Goal: Transaction & Acquisition: Purchase product/service

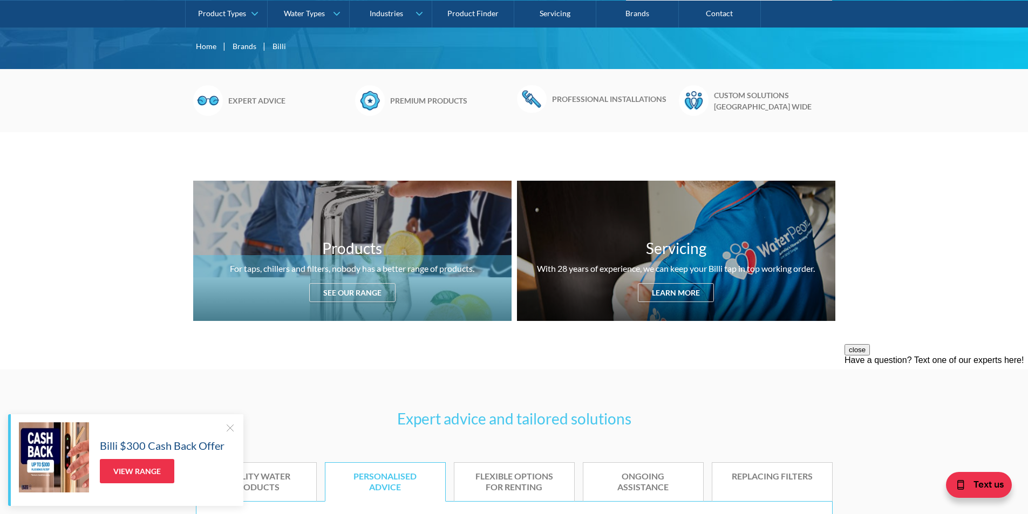
scroll to position [324, 0]
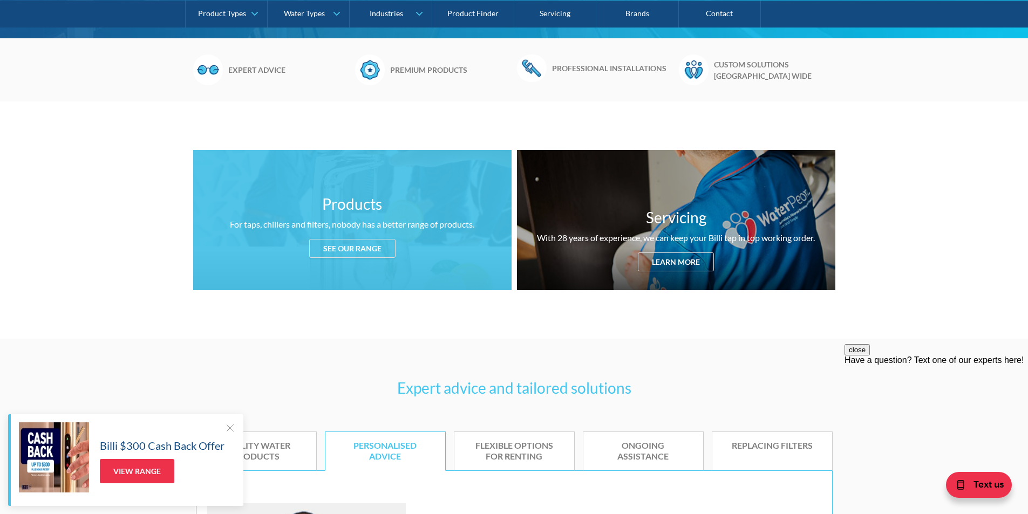
click at [362, 230] on div "For taps, chillers and filters, nobody has a better range of products." at bounding box center [352, 224] width 244 height 13
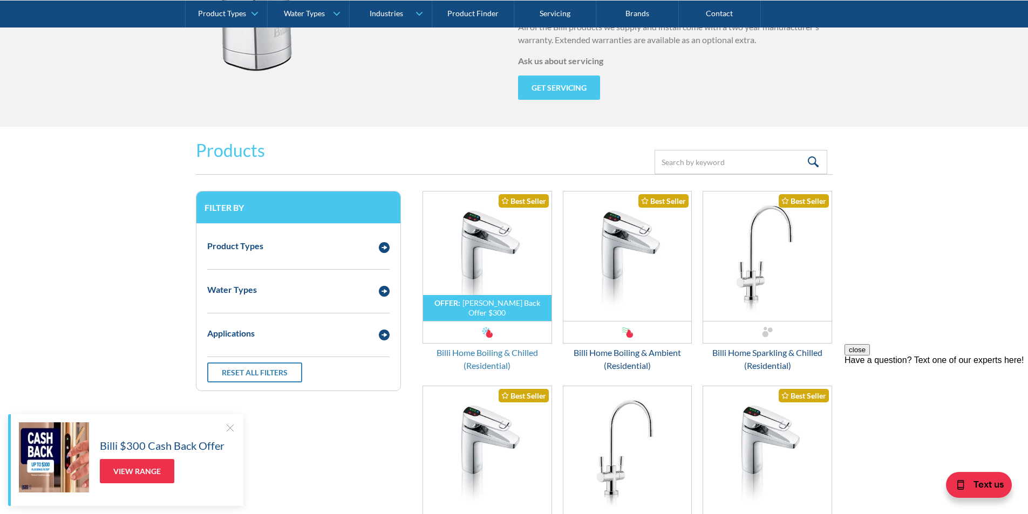
scroll to position [1317, 0]
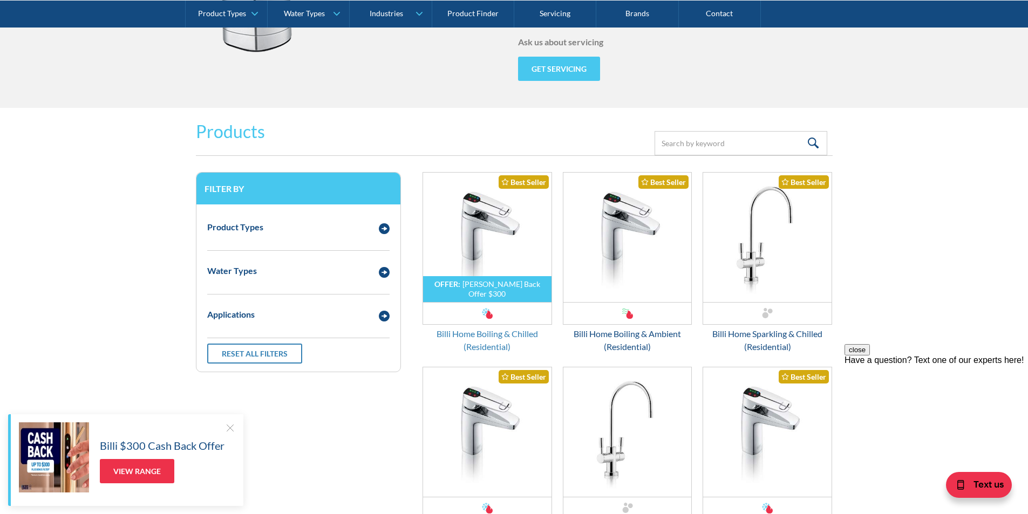
click at [486, 332] on div "Billi Home Boiling & Chilled (Residential)" at bounding box center [488, 341] width 130 height 26
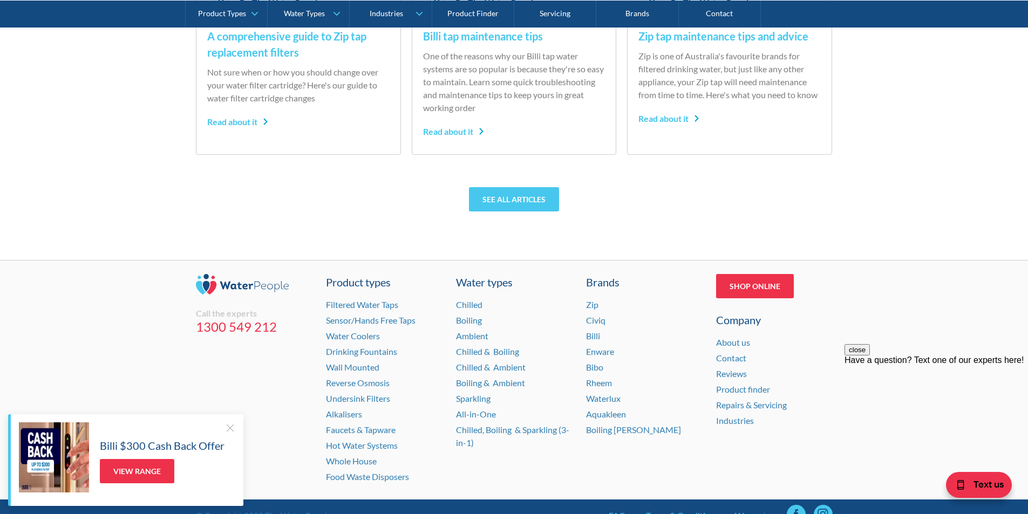
scroll to position [4318, 0]
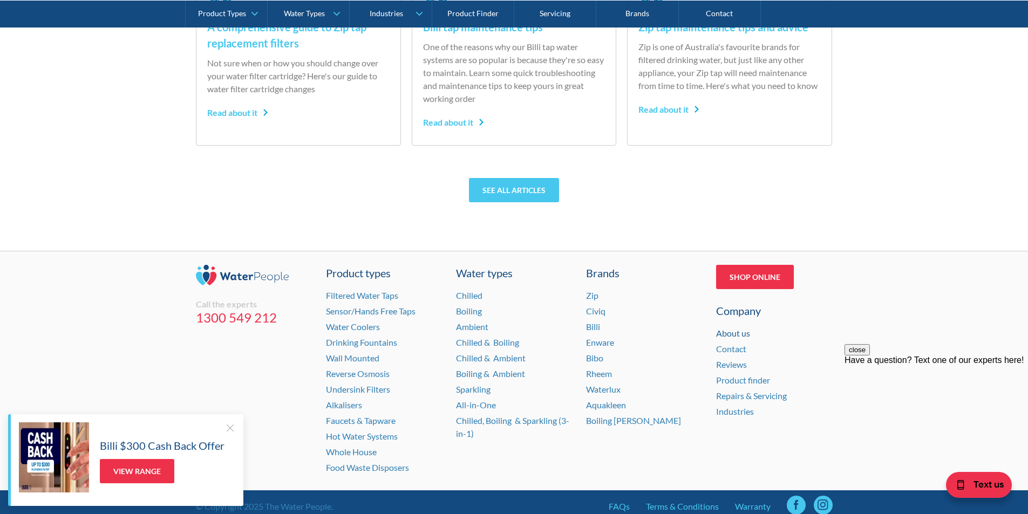
click at [734, 333] on link "About us" at bounding box center [733, 333] width 34 height 10
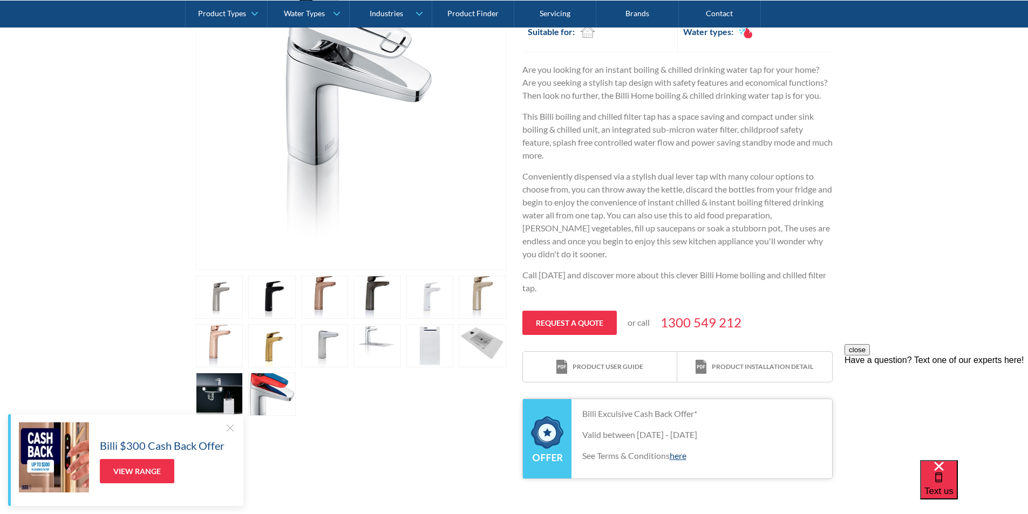
scroll to position [324, 0]
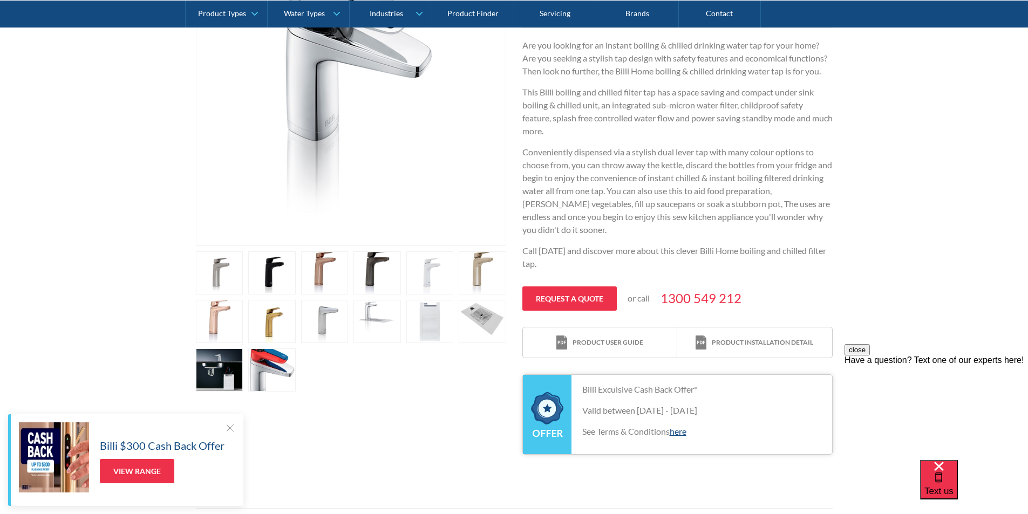
click at [229, 273] on link "open lightbox" at bounding box center [219, 273] width 47 height 43
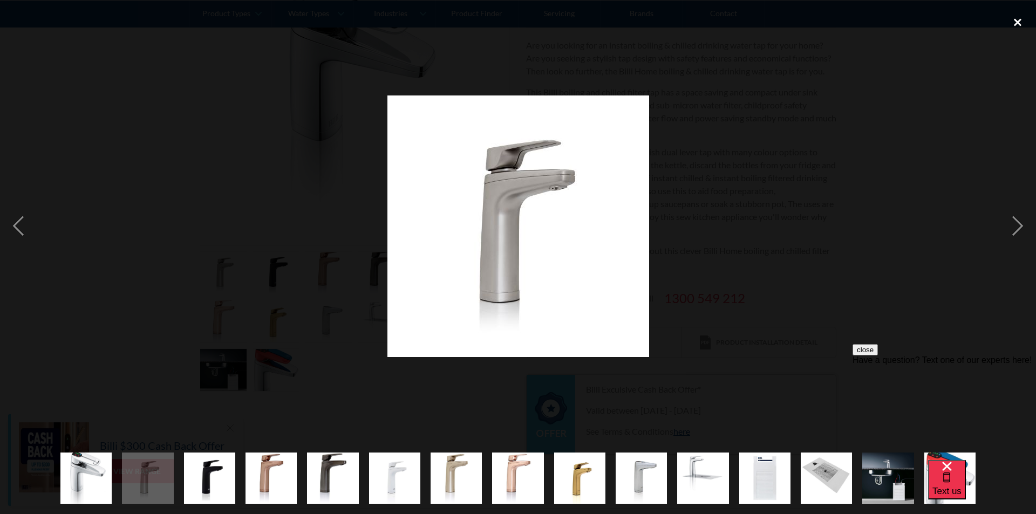
click at [1018, 18] on div "close lightbox" at bounding box center [1018, 22] width 37 height 24
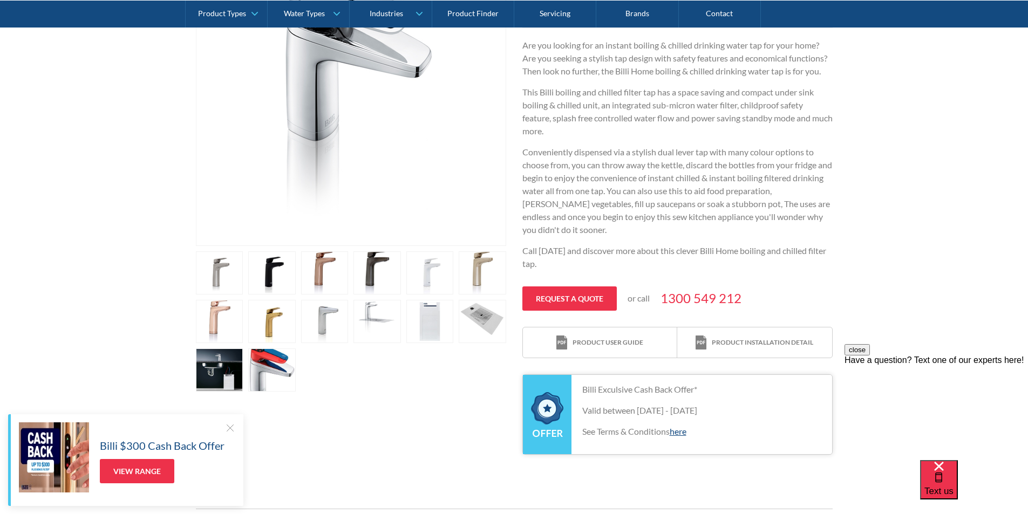
click at [430, 277] on link "open lightbox" at bounding box center [429, 273] width 47 height 43
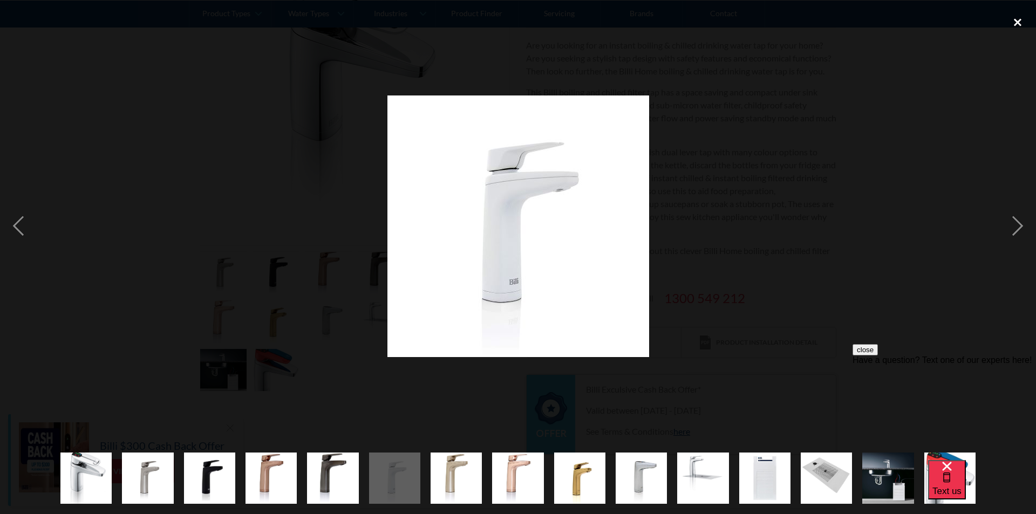
click at [1018, 18] on div "close lightbox" at bounding box center [1018, 22] width 37 height 24
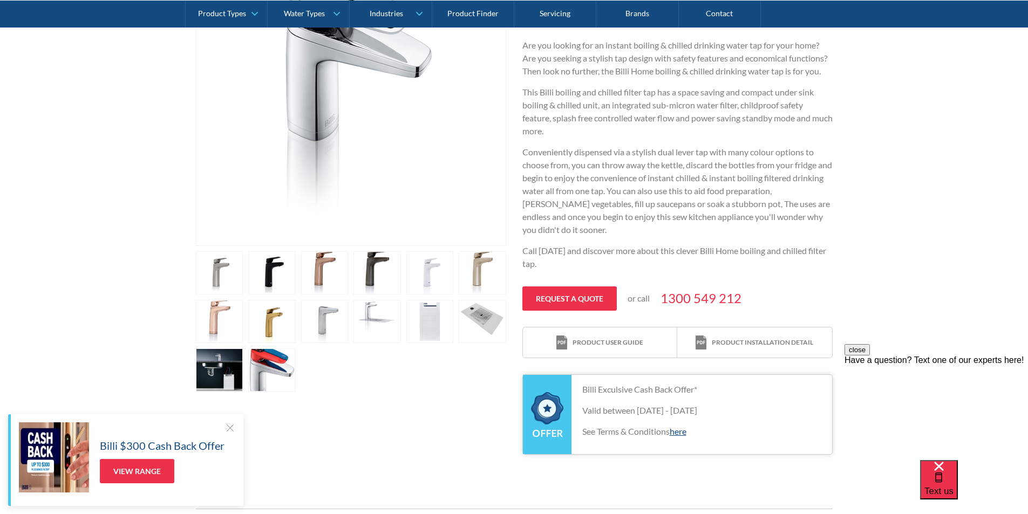
click at [326, 325] on link "open lightbox" at bounding box center [324, 321] width 47 height 43
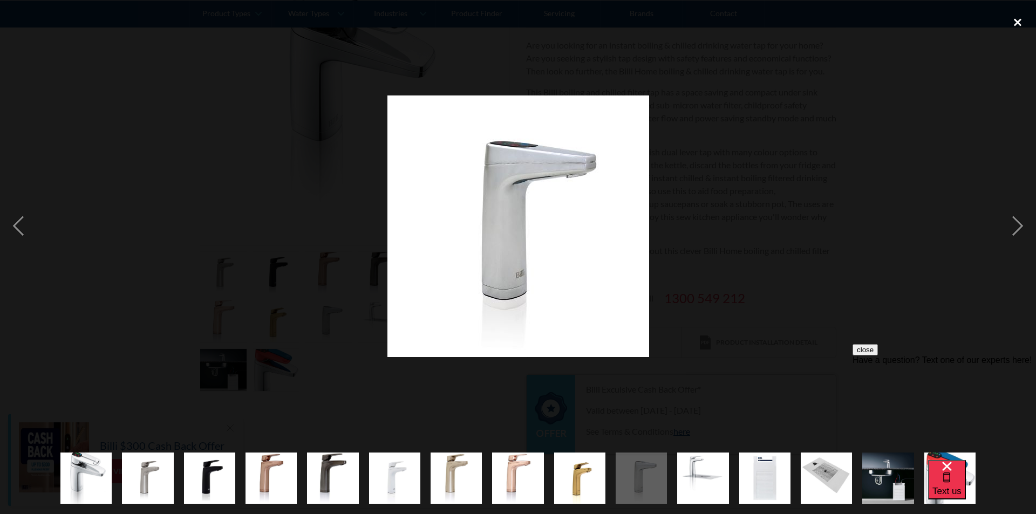
click at [1013, 21] on div "close lightbox" at bounding box center [1018, 22] width 37 height 24
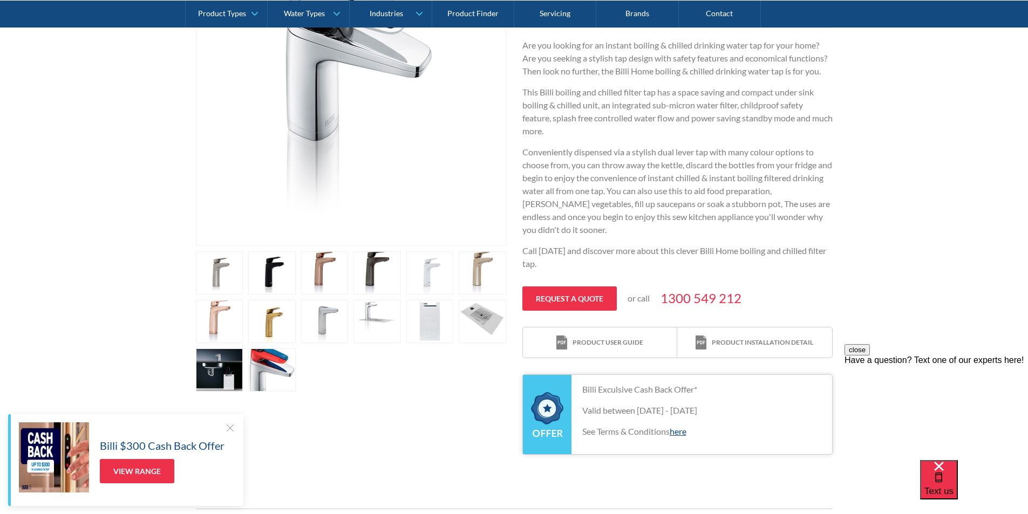
click at [228, 264] on link "open lightbox" at bounding box center [219, 273] width 47 height 43
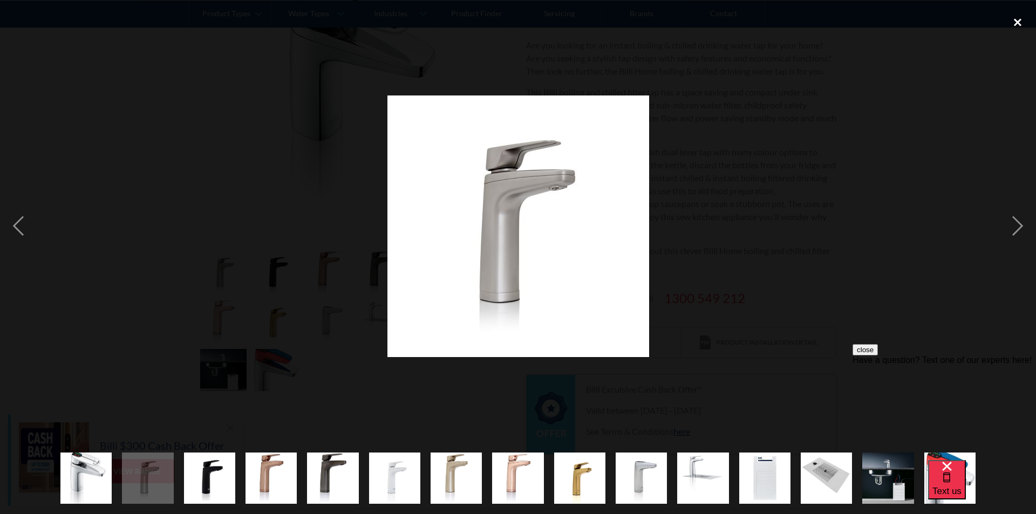
click at [1019, 19] on div "close lightbox" at bounding box center [1018, 22] width 37 height 24
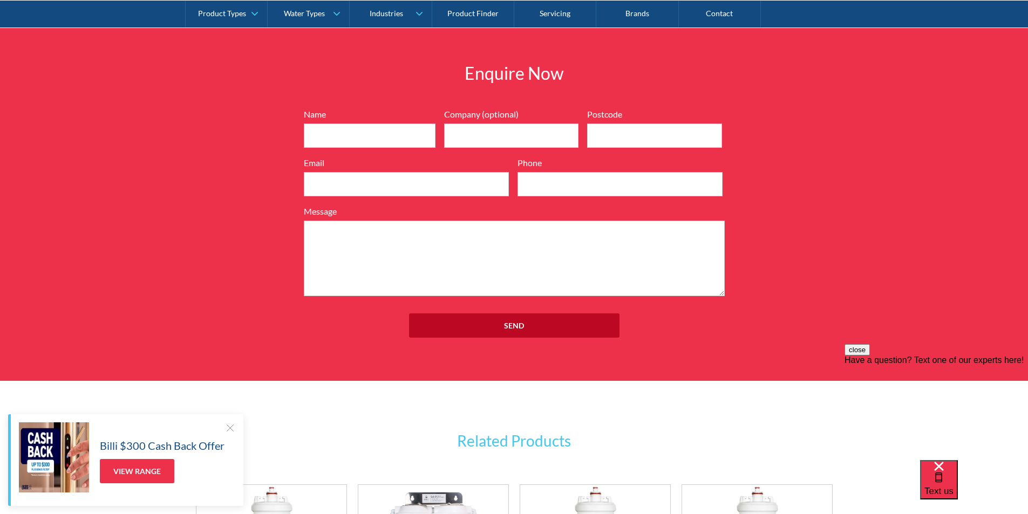
scroll to position [1349, 0]
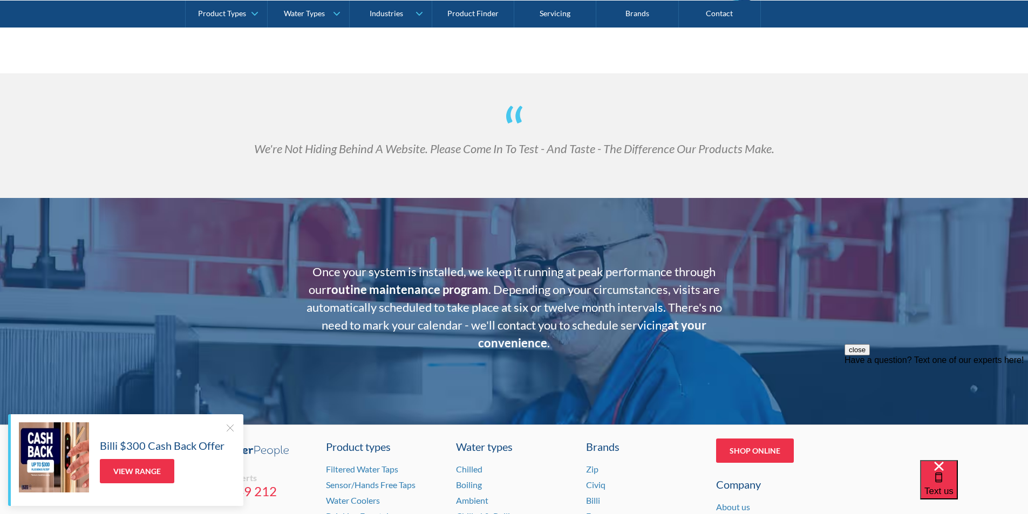
scroll to position [2149, 0]
